Goal: Book appointment/travel/reservation

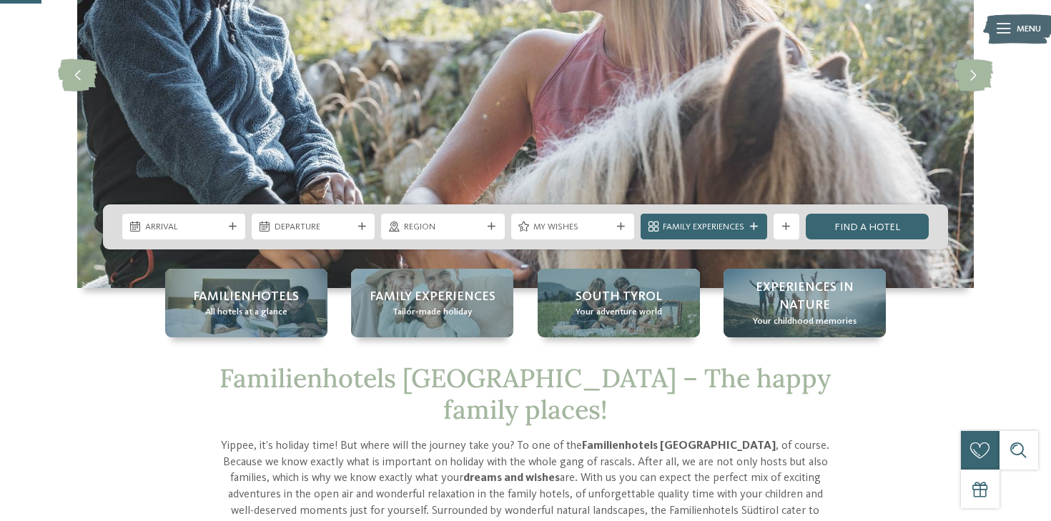
scroll to position [217, 0]
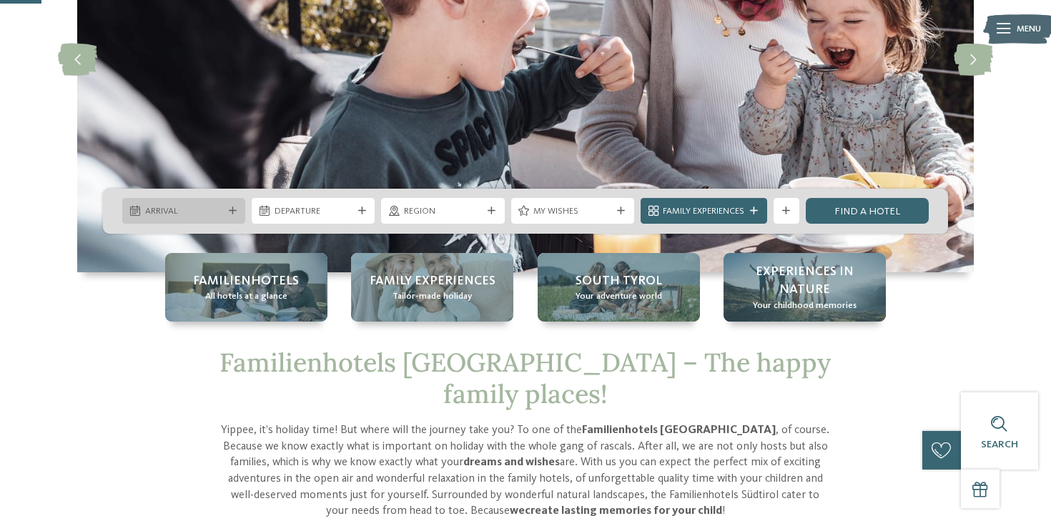
click at [224, 210] on div "Arrival" at bounding box center [184, 211] width 84 height 14
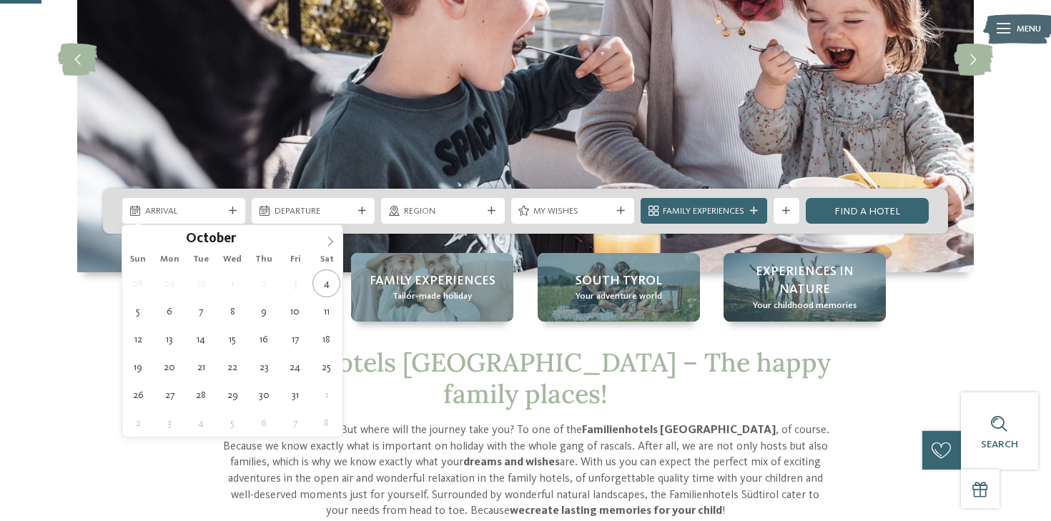
click at [330, 246] on icon at bounding box center [330, 242] width 10 height 10
type input "****"
click at [330, 246] on icon at bounding box center [330, 242] width 10 height 10
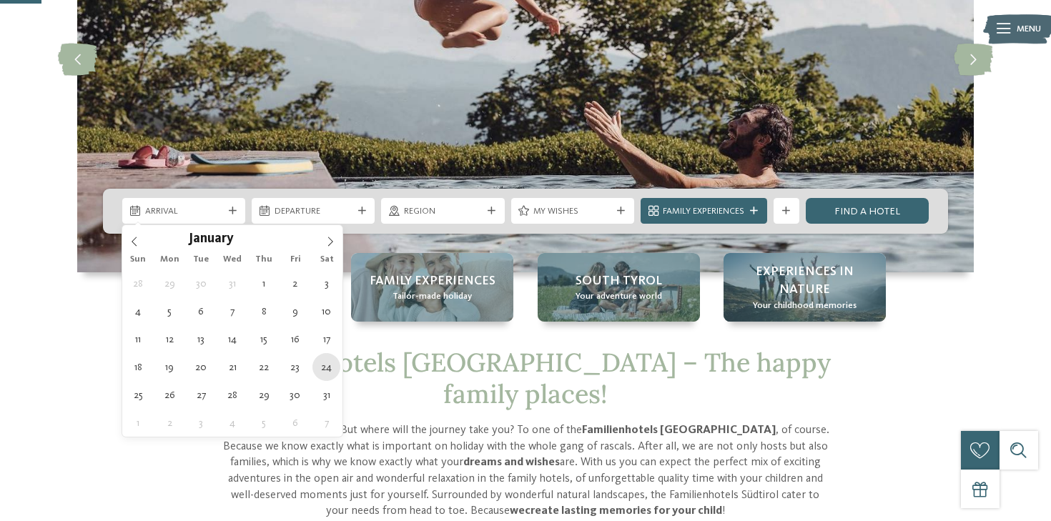
type div "[DATE]"
type input "****"
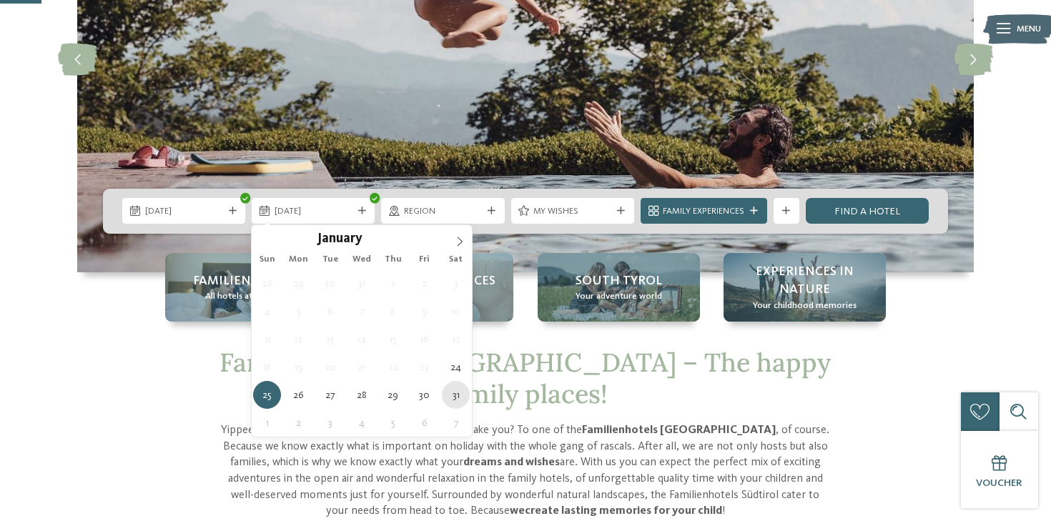
type div "[DATE]"
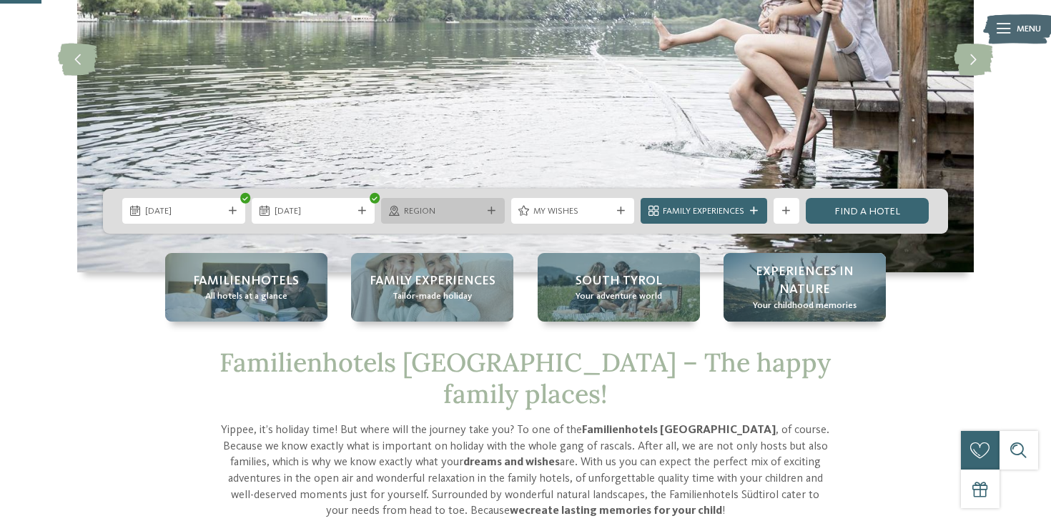
click at [442, 214] on span "Region" at bounding box center [443, 211] width 78 height 13
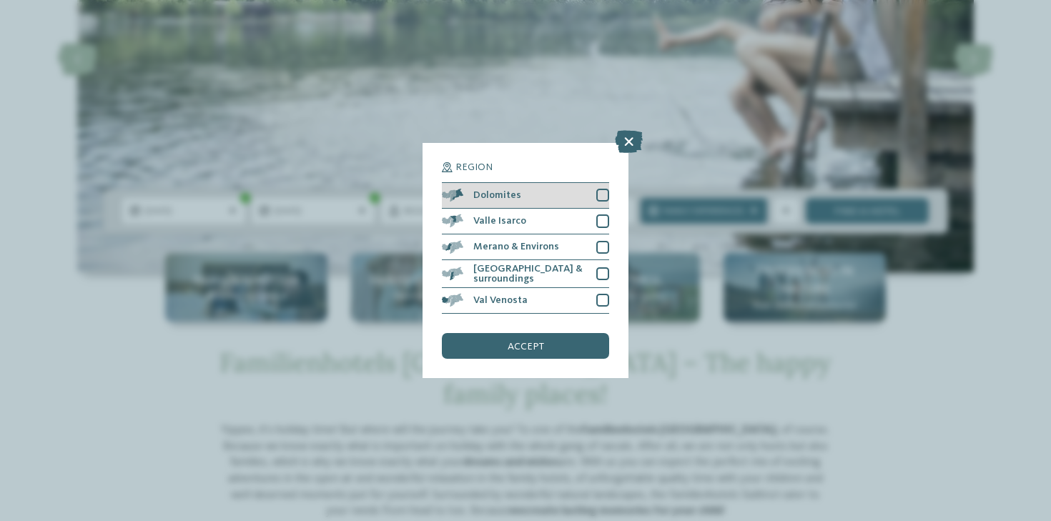
click at [471, 197] on div "Dolomites" at bounding box center [525, 196] width 167 height 26
click at [555, 344] on div "accept" at bounding box center [525, 346] width 167 height 26
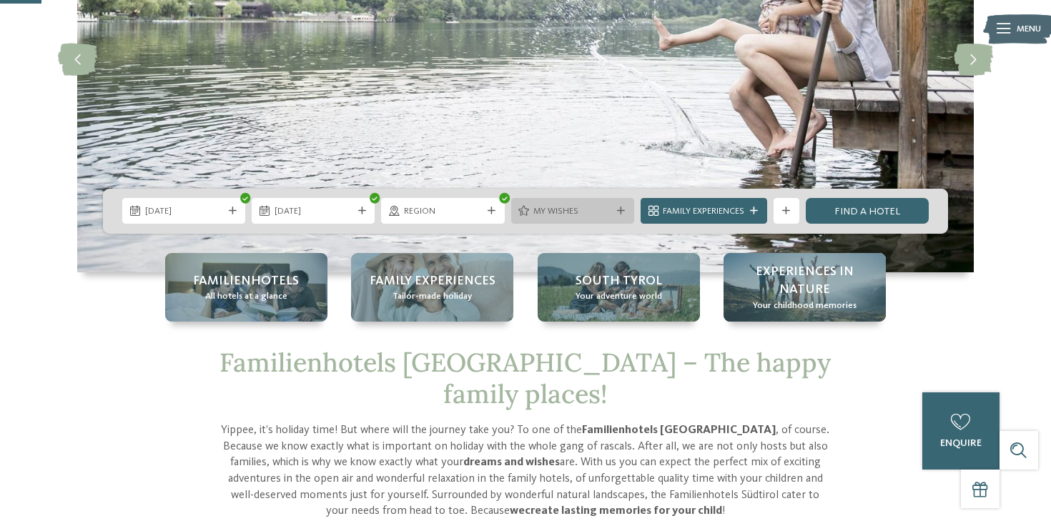
click at [535, 212] on span "My wishes" at bounding box center [572, 211] width 78 height 13
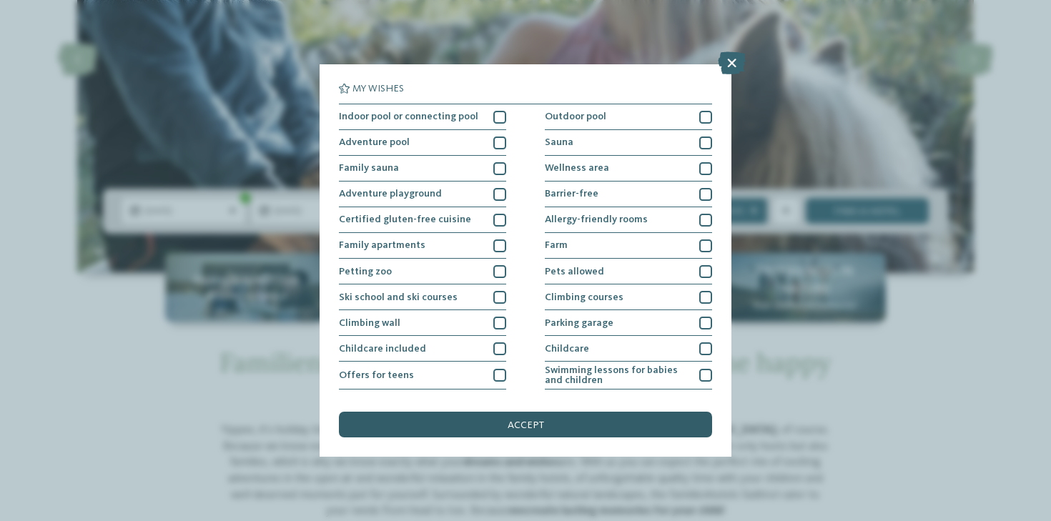
click at [542, 429] on div "accept" at bounding box center [525, 425] width 373 height 26
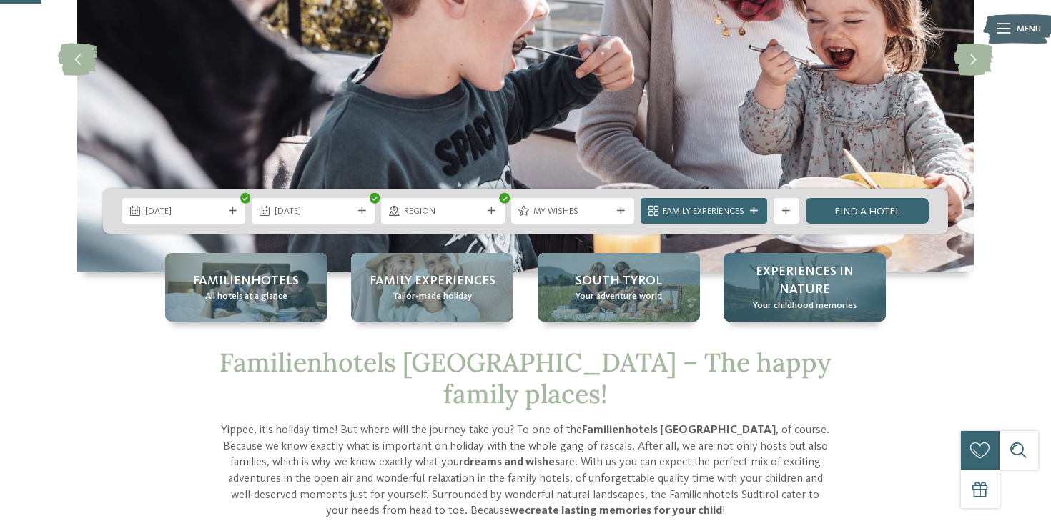
click at [761, 292] on span "Experiences in nature" at bounding box center [804, 281] width 137 height 36
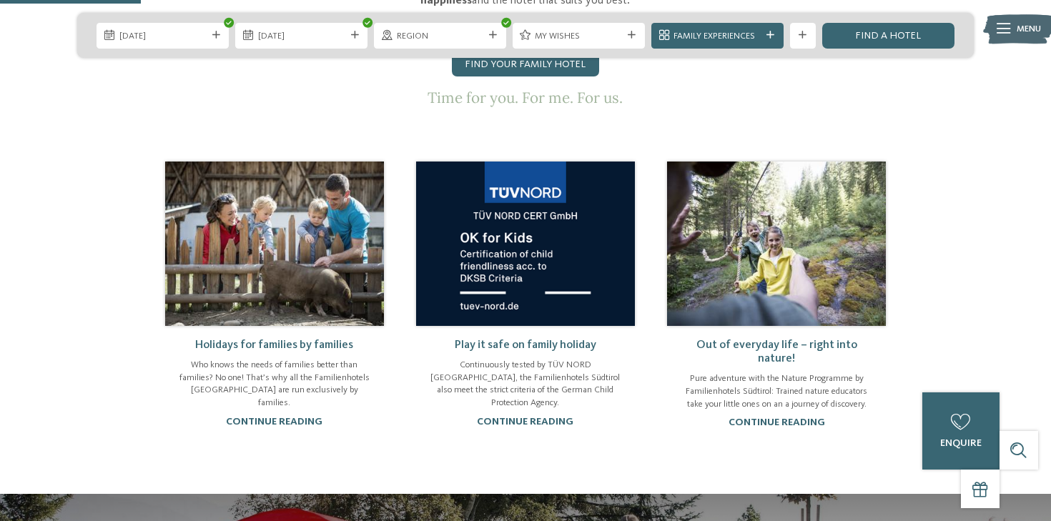
scroll to position [785, 0]
